Goal: Task Accomplishment & Management: Manage account settings

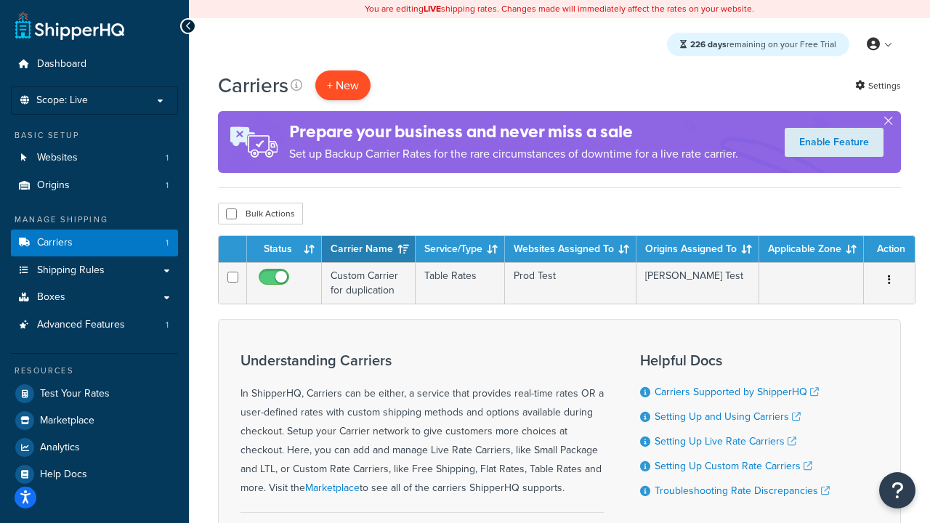
click at [343, 86] on button "+ New" at bounding box center [342, 85] width 55 height 30
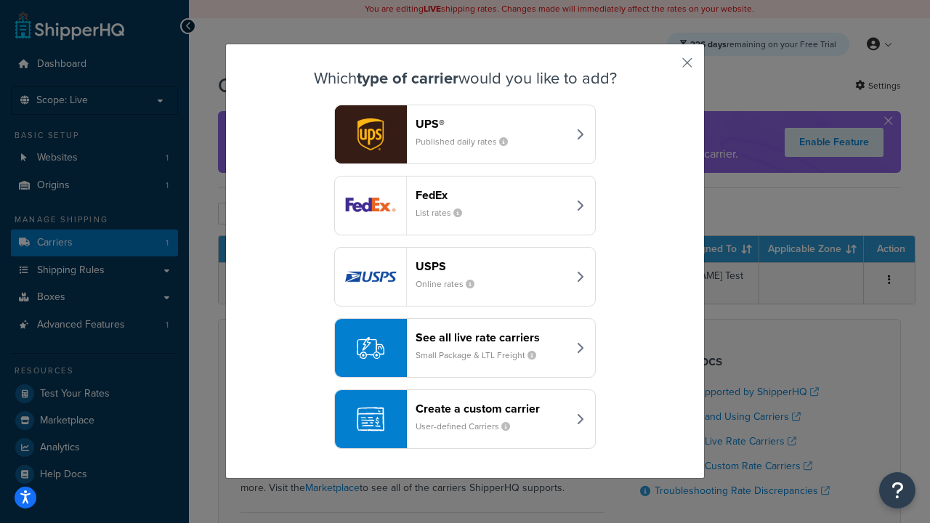
click at [491, 195] on header "FedEx" at bounding box center [492, 195] width 152 height 14
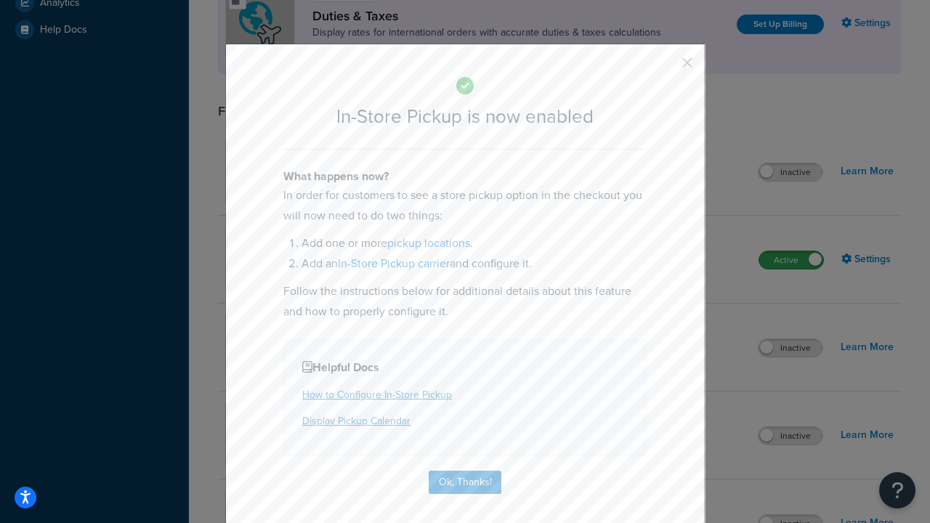
scroll to position [500, 0]
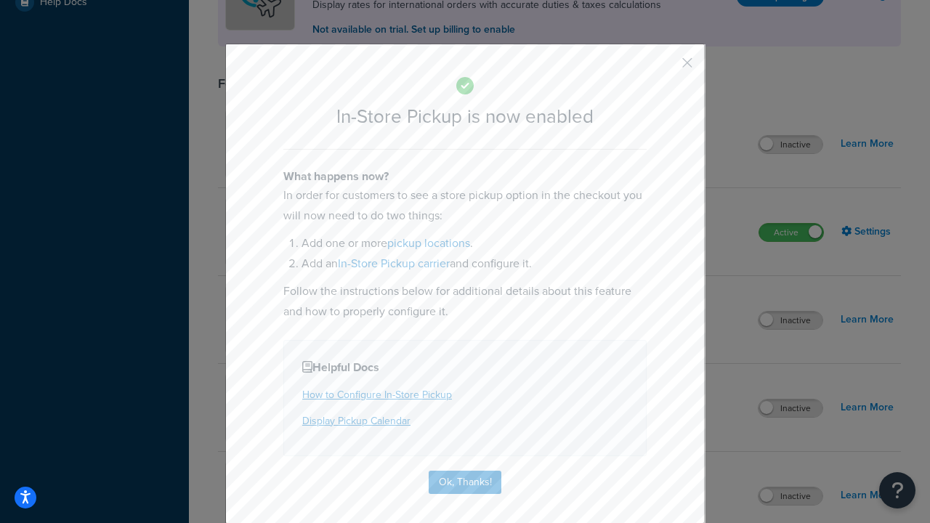
click at [666, 68] on button "button" at bounding box center [666, 68] width 4 height 4
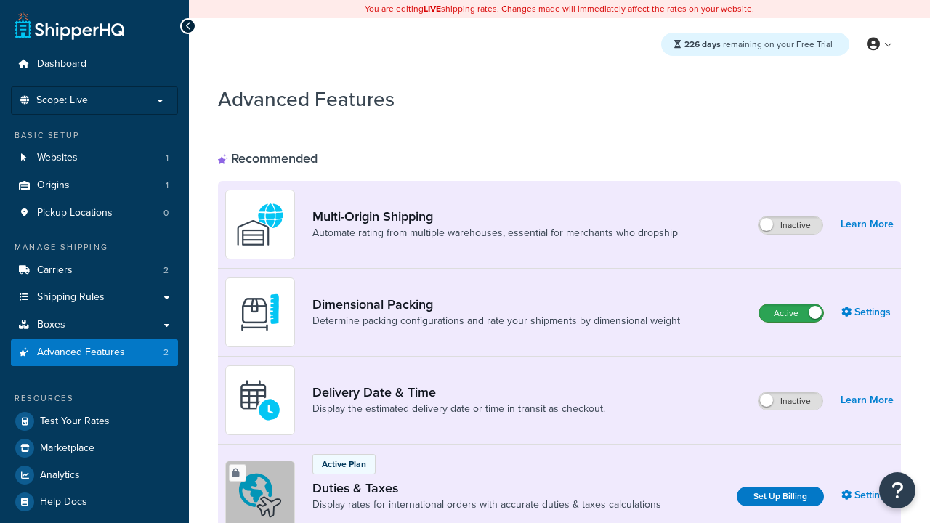
click at [791, 314] on label "Active" at bounding box center [791, 312] width 64 height 17
